Goal: Contribute content

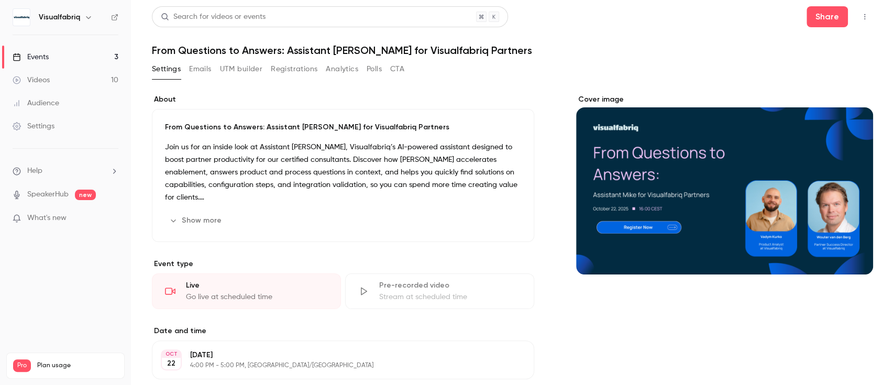
click at [832, 215] on div "Cover image" at bounding box center [724, 184] width 297 height 180
click at [0, 0] on input "Cover image" at bounding box center [0, 0] width 0 height 0
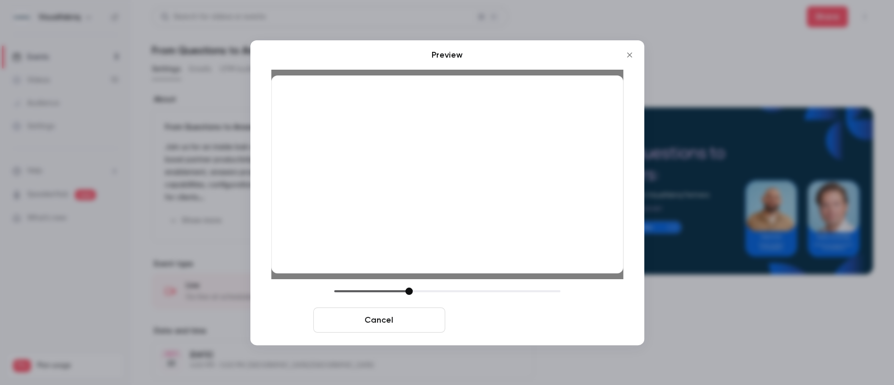
click at [528, 313] on button "Save cover" at bounding box center [515, 319] width 132 height 25
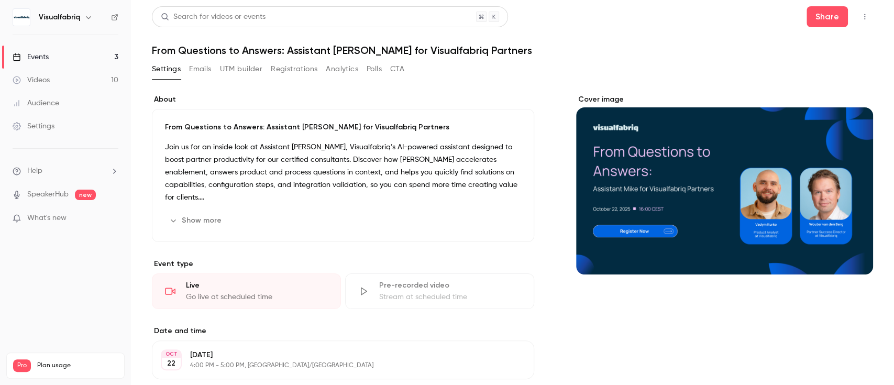
click at [83, 58] on link "Events 3" at bounding box center [65, 57] width 131 height 23
